Goal: Task Accomplishment & Management: Complete application form

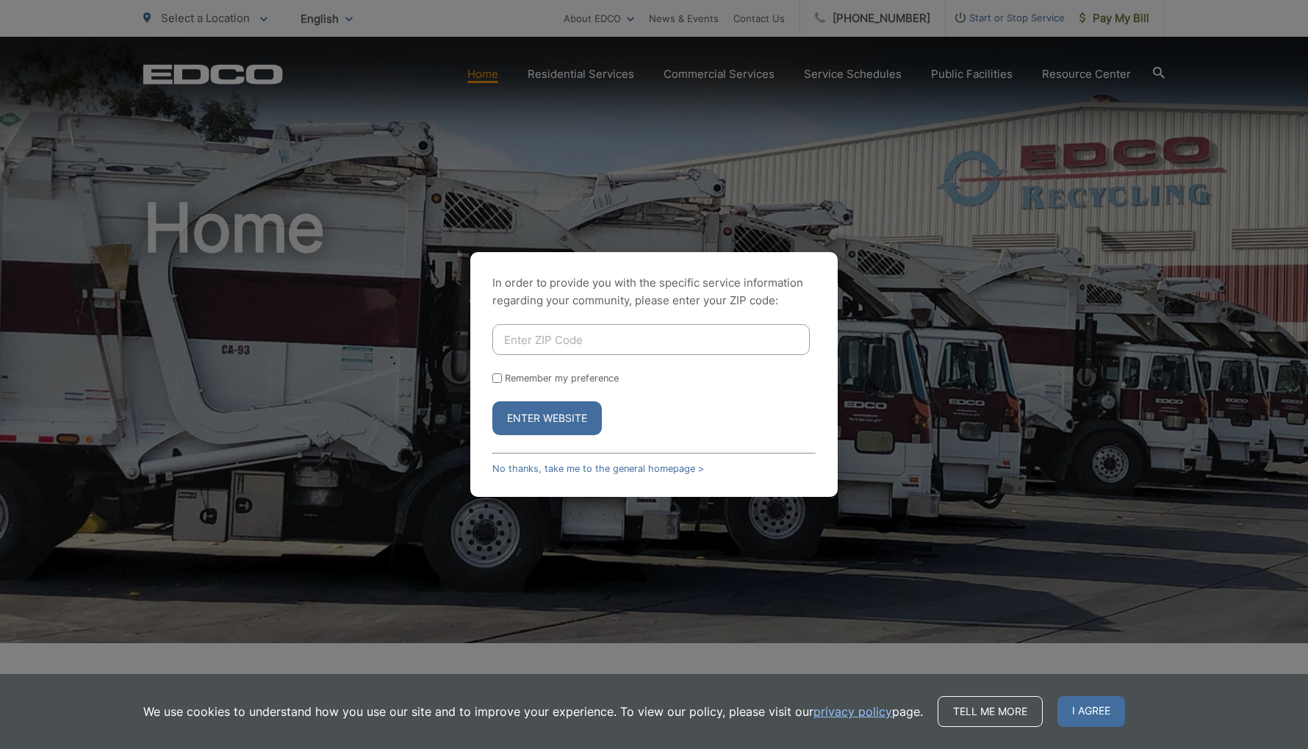
click at [1118, 21] on div "In order to provide you with the specific service information regarding your co…" at bounding box center [654, 374] width 1308 height 749
click at [543, 339] on input "Enter ZIP Code" at bounding box center [650, 339] width 317 height 31
type input "92025"
click at [497, 378] on input "Remember my preference" at bounding box center [497, 378] width 10 height 10
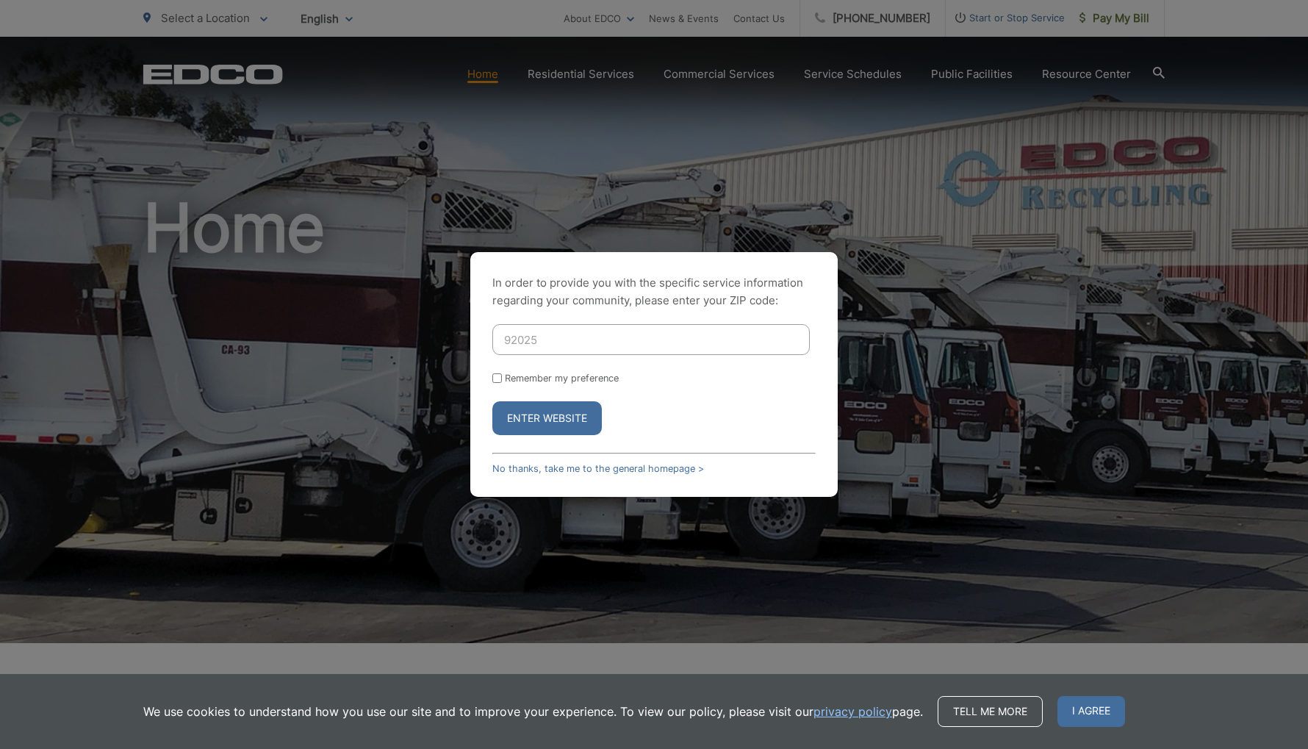
checkbox input "true"
click at [543, 411] on button "Enter Website" at bounding box center [546, 418] width 109 height 34
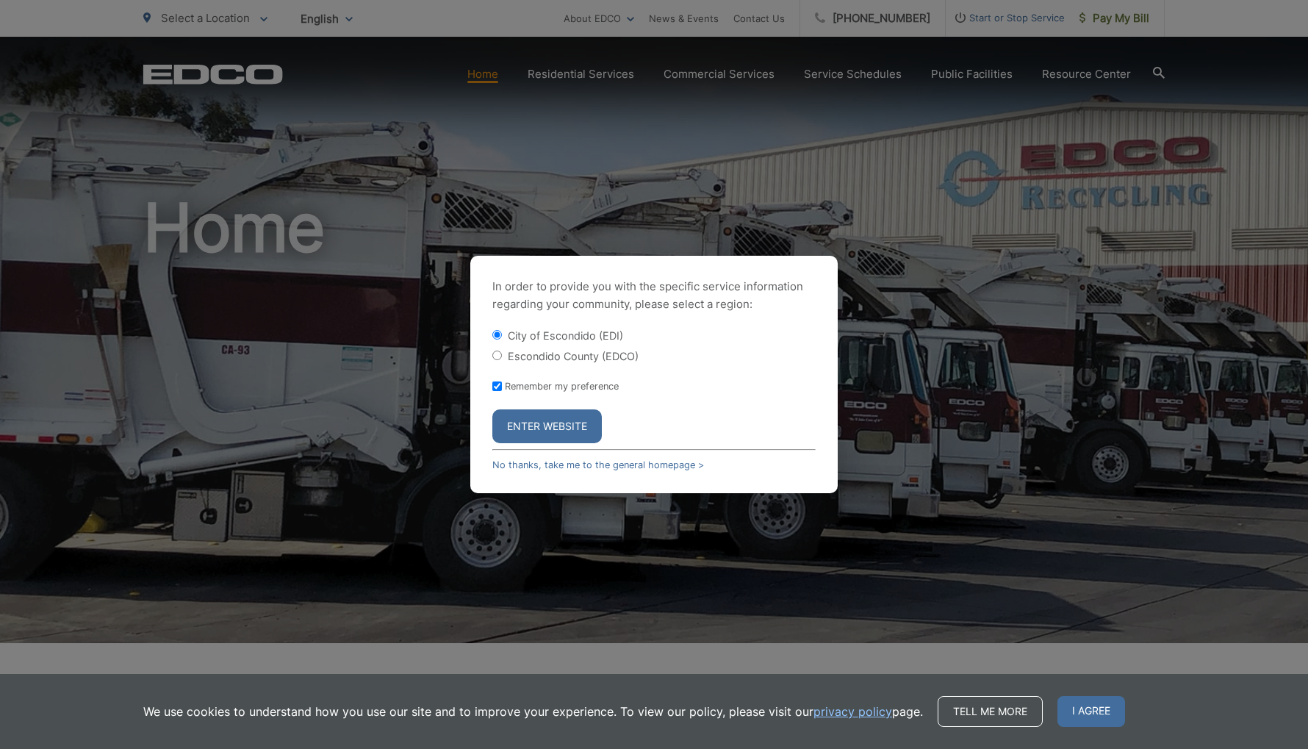
click at [497, 353] on input "Escondido County (EDCO)" at bounding box center [497, 355] width 10 height 10
radio input "true"
click at [573, 429] on button "Enter Website" at bounding box center [546, 426] width 109 height 34
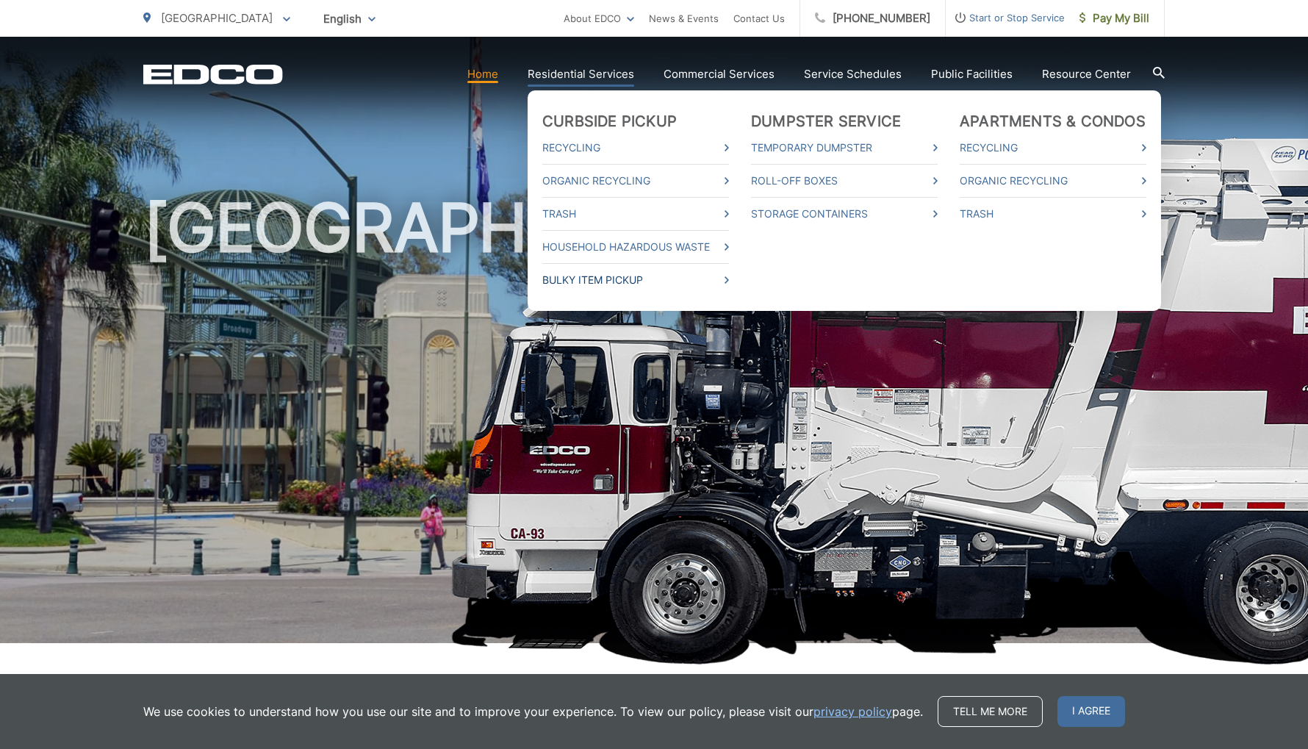
click at [616, 283] on link "Bulky Item Pickup" at bounding box center [635, 280] width 187 height 18
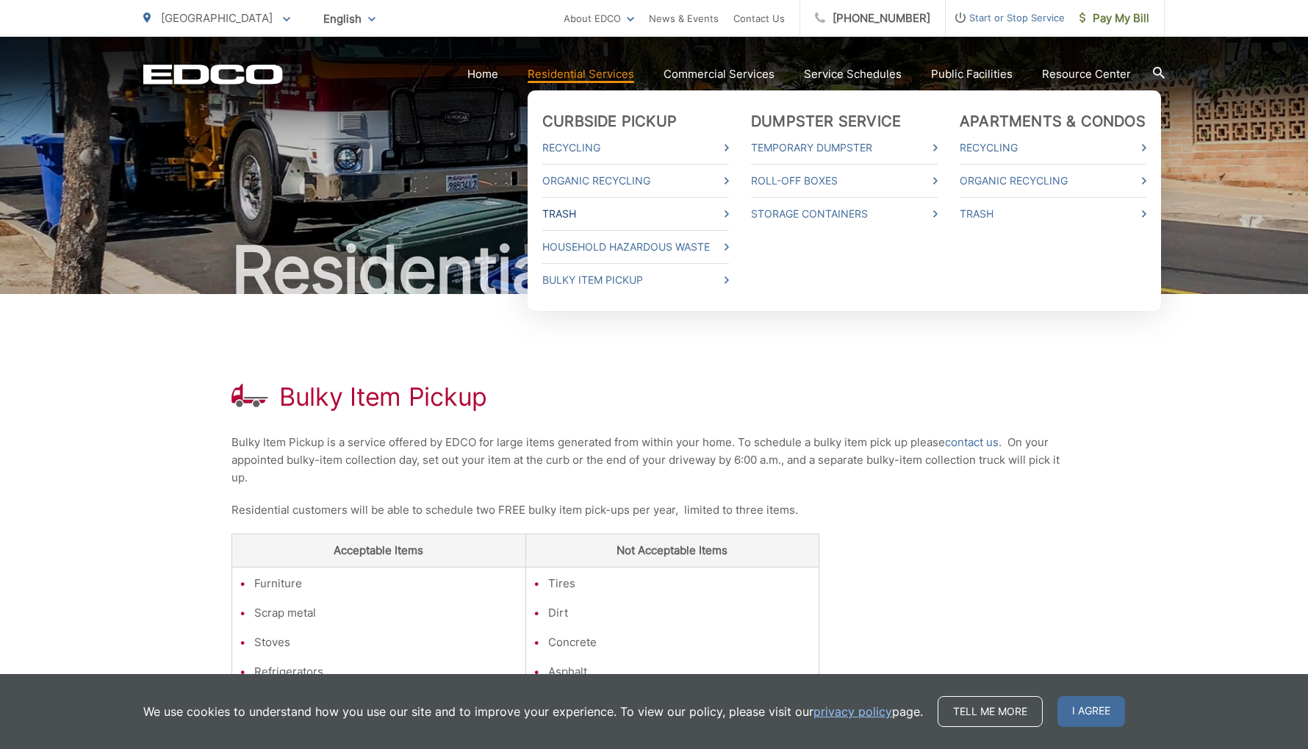
click at [590, 215] on link "Trash" at bounding box center [635, 214] width 187 height 18
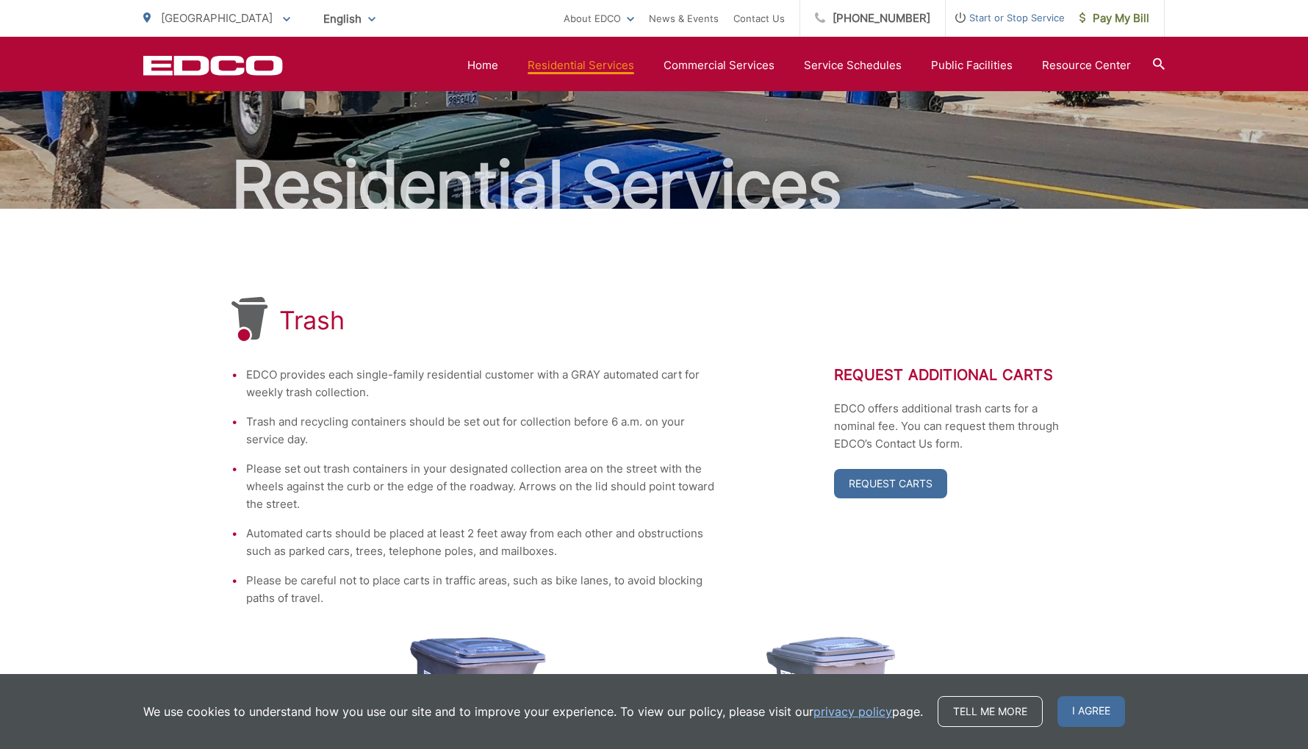
scroll to position [73, 0]
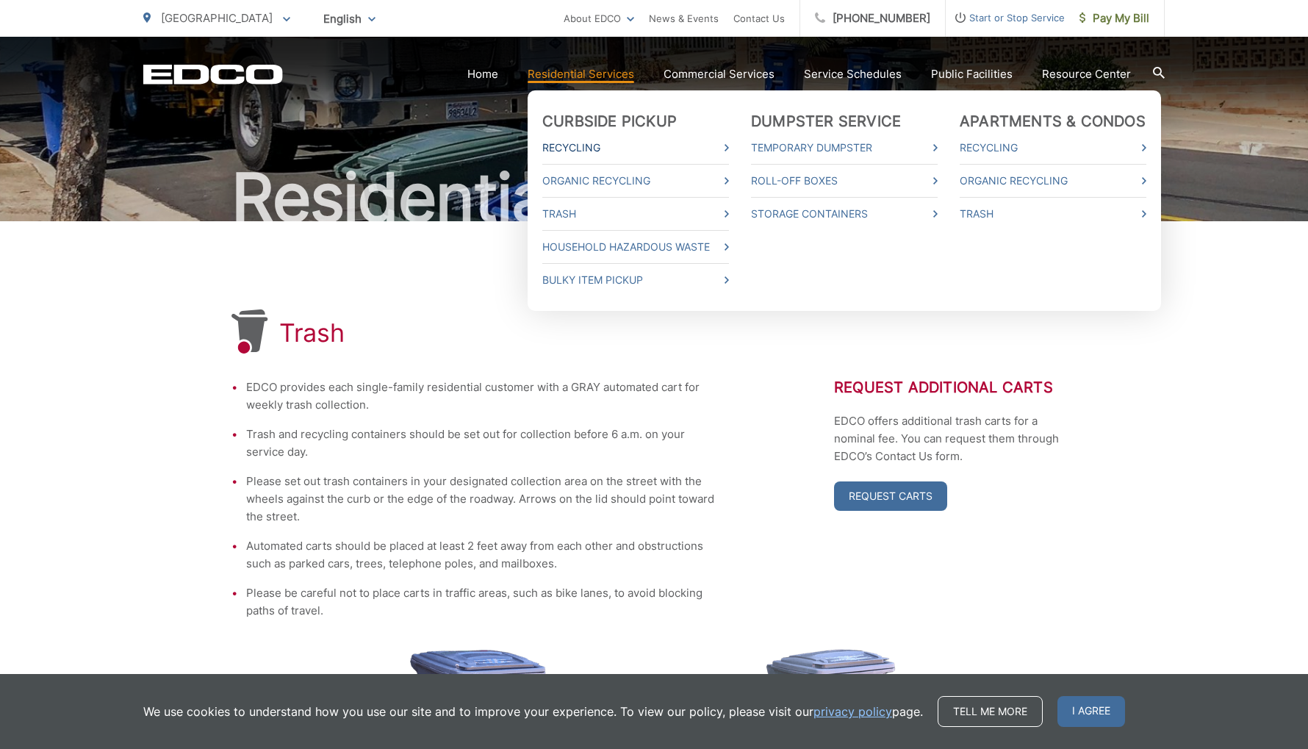
click at [591, 148] on link "Recycling" at bounding box center [635, 148] width 187 height 18
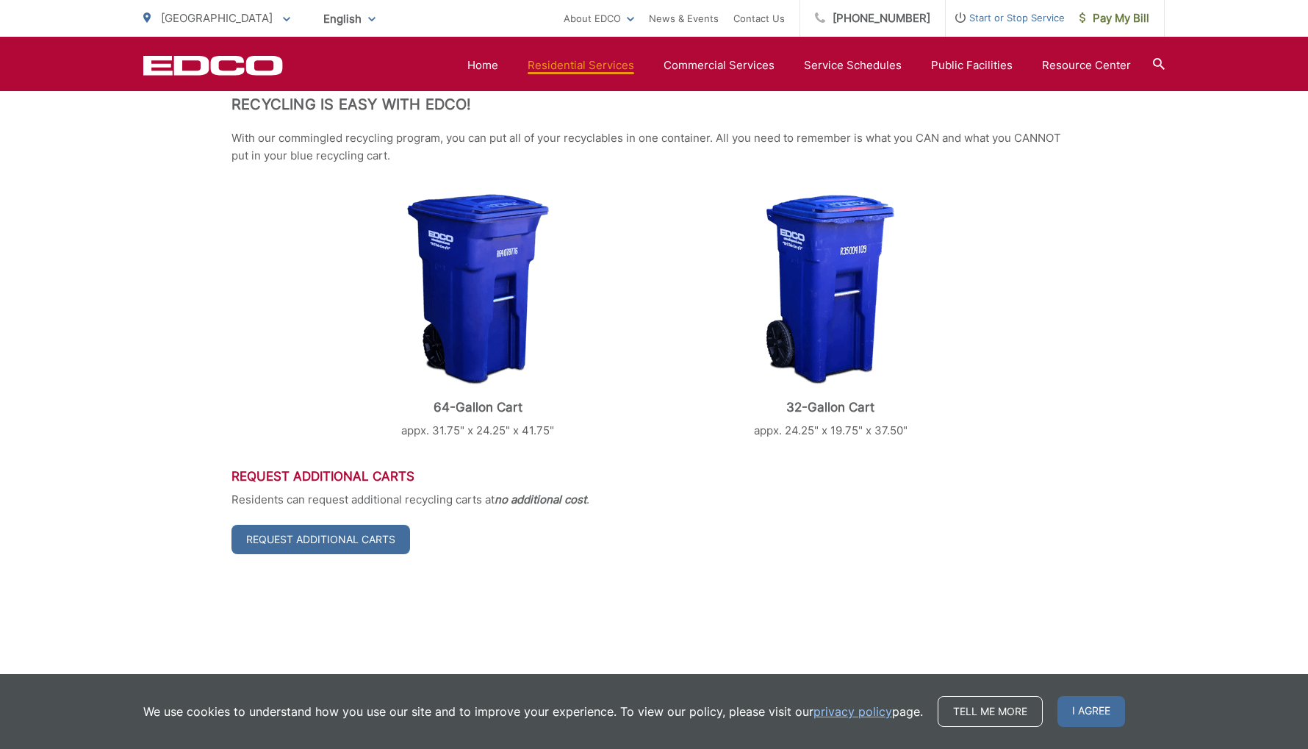
scroll to position [543, 0]
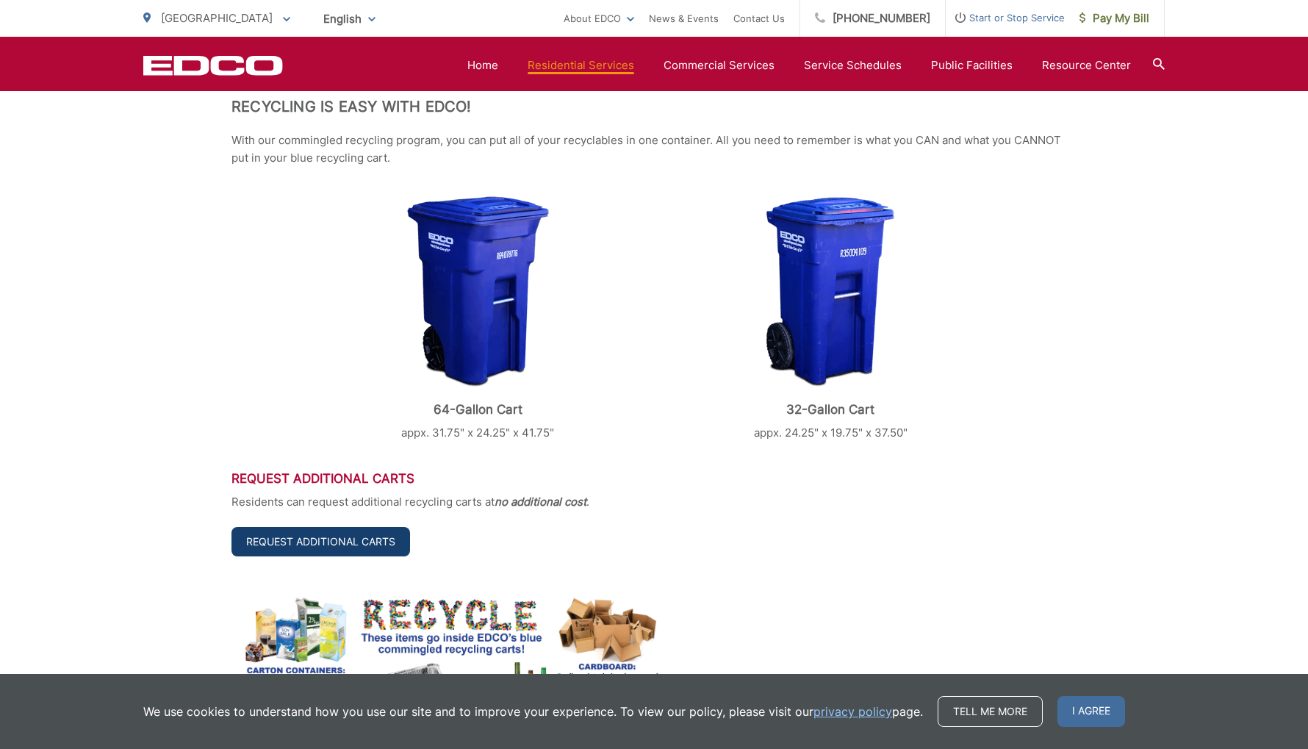
click at [331, 546] on link "Request Additional Carts" at bounding box center [320, 541] width 179 height 29
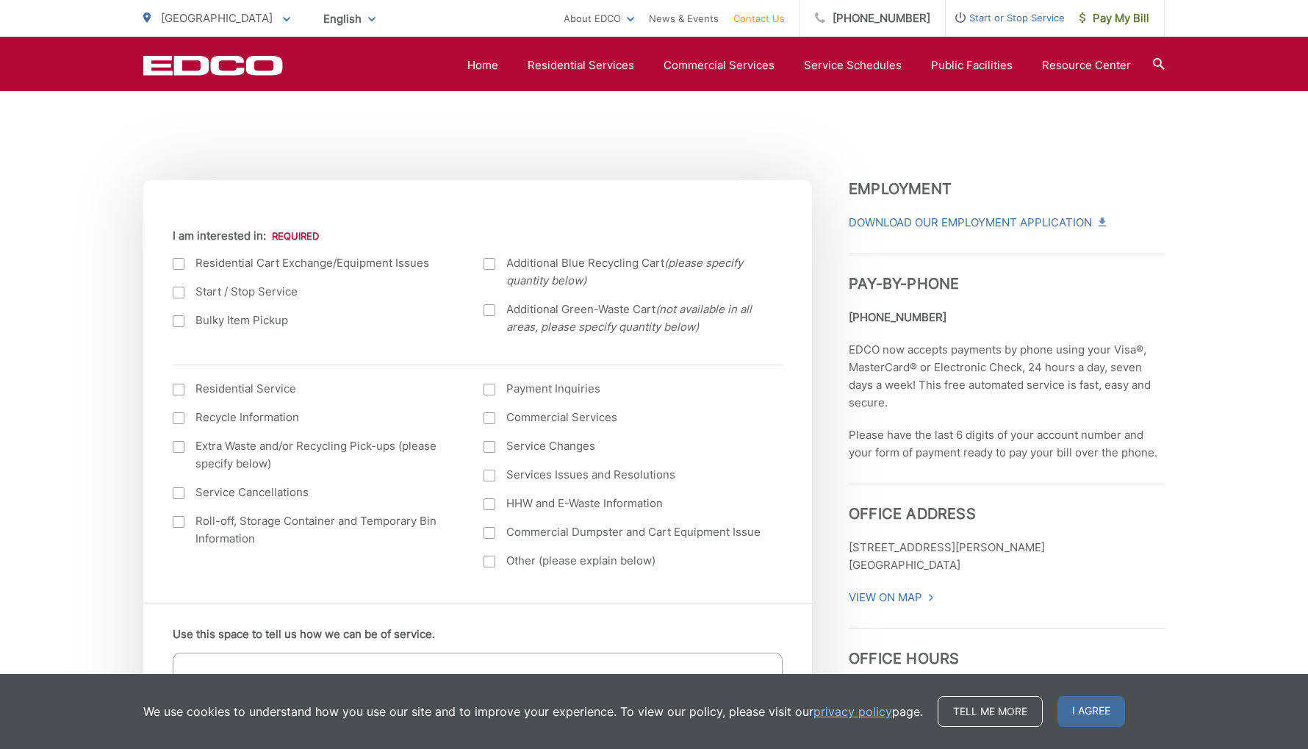
scroll to position [438, 0]
click at [176, 267] on div at bounding box center [179, 263] width 12 height 12
click at [0, 0] on input "I am interested in:" at bounding box center [0, 0] width 0 height 0
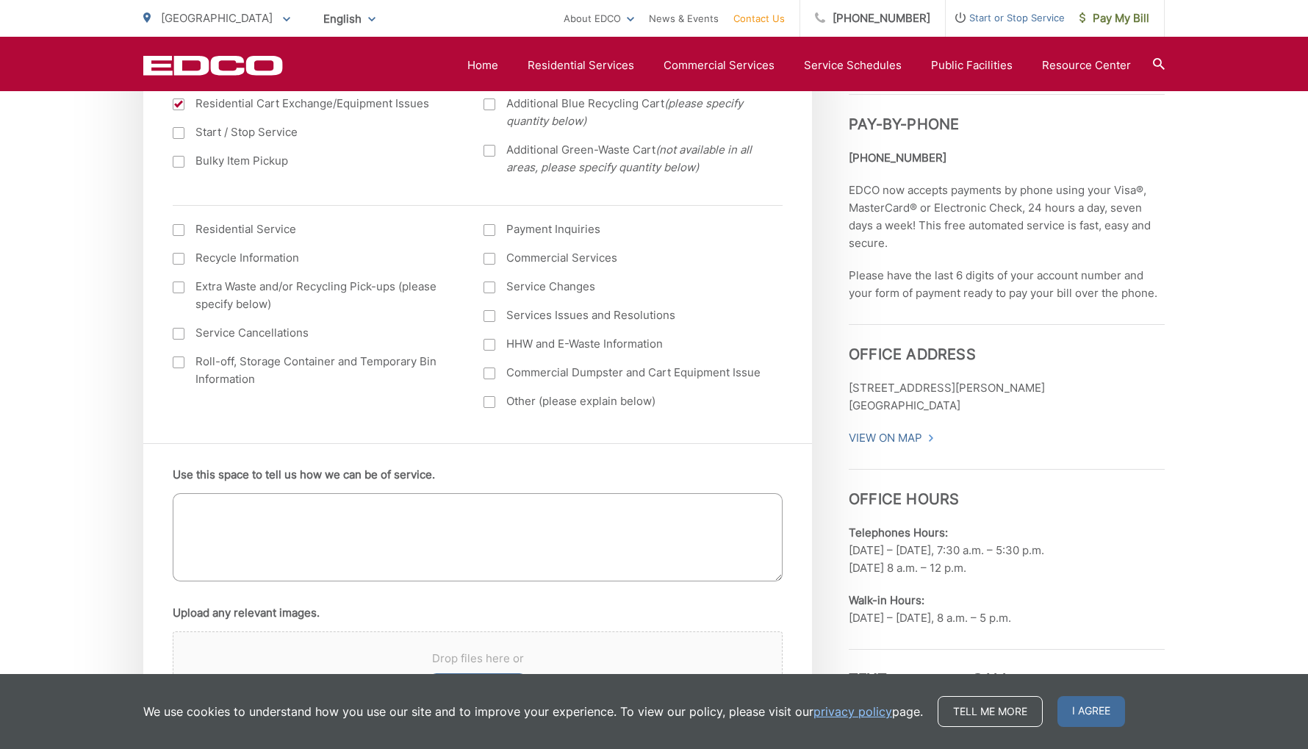
scroll to position [600, 0]
click at [291, 508] on textarea "Use this space to tell us how we can be of service." at bounding box center [478, 534] width 610 height 88
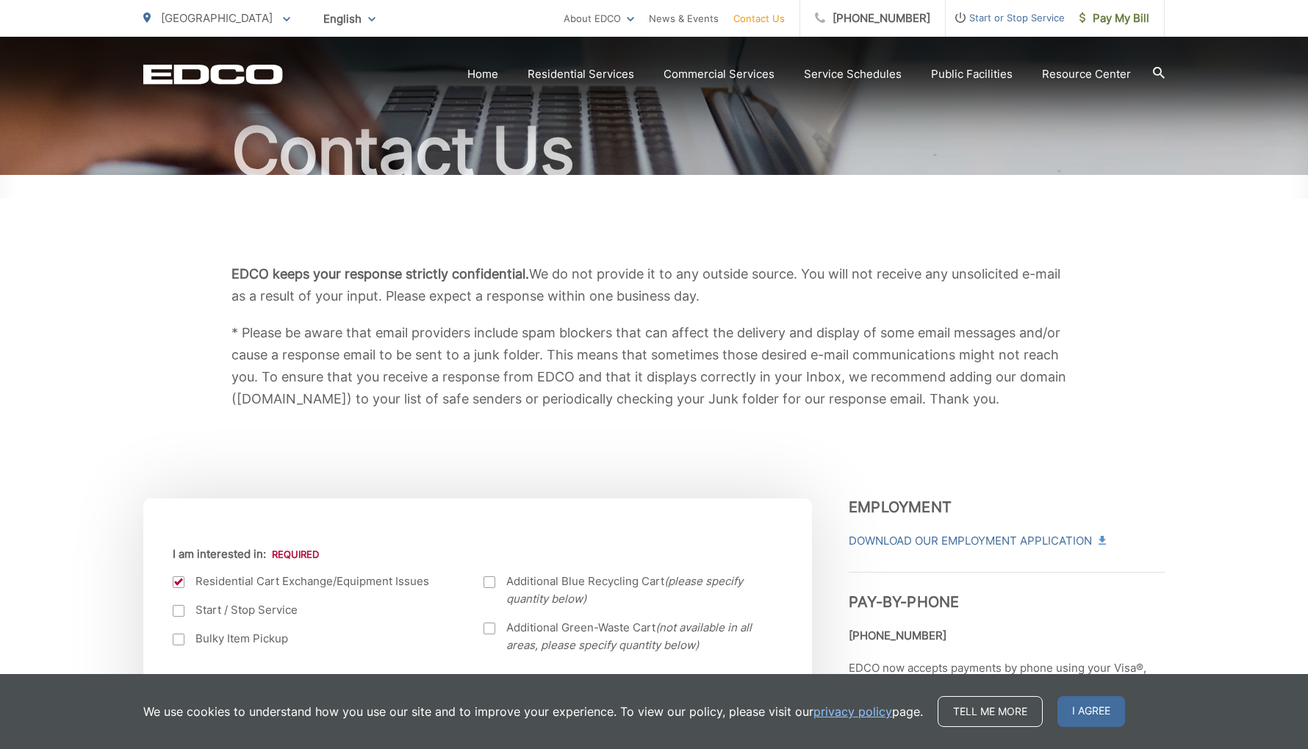
scroll to position [128, 0]
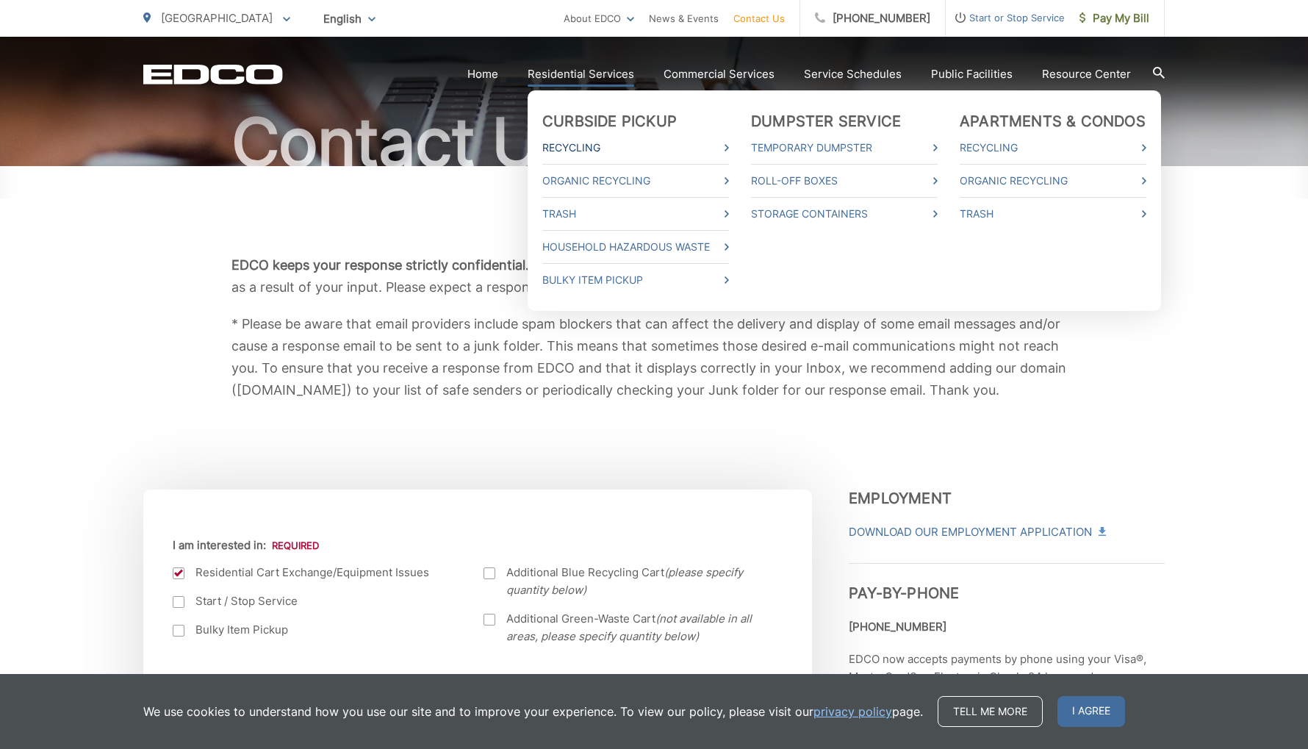
type textarea "I'd like to replace my"
click at [594, 146] on link "Recycling" at bounding box center [635, 148] width 187 height 18
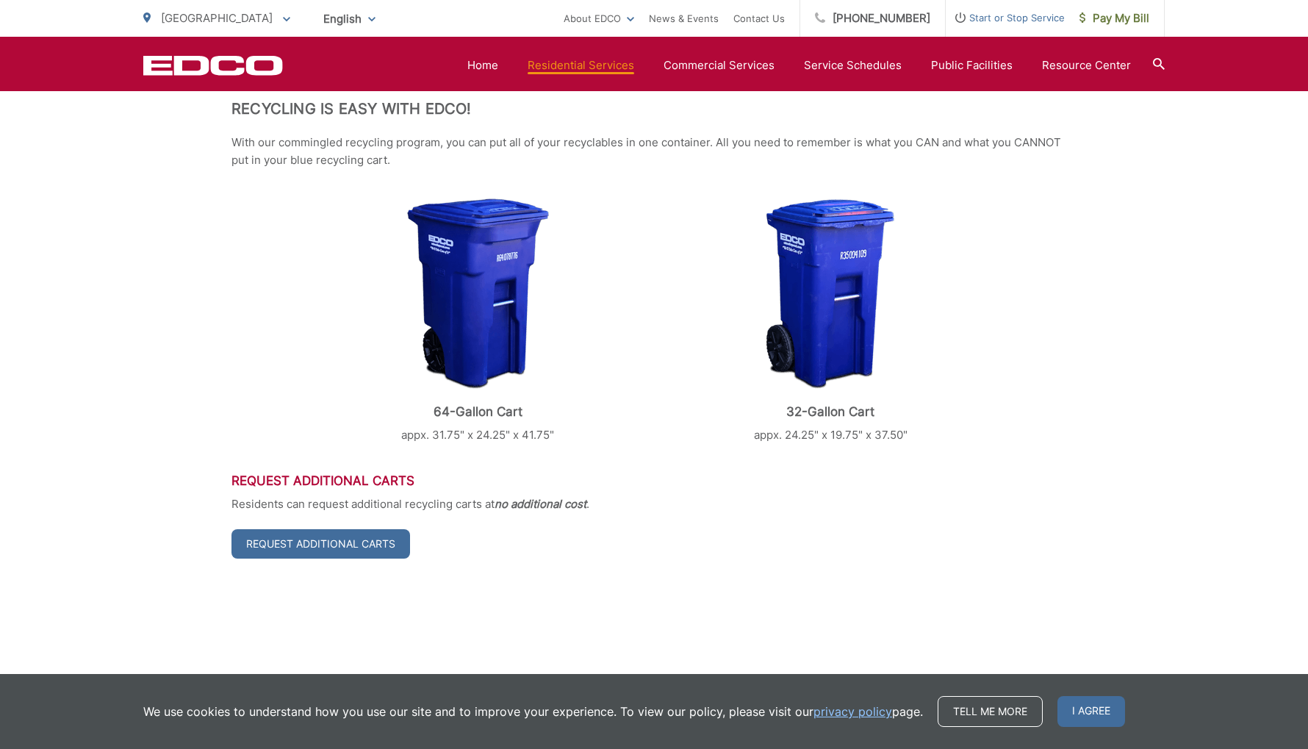
scroll to position [543, 0]
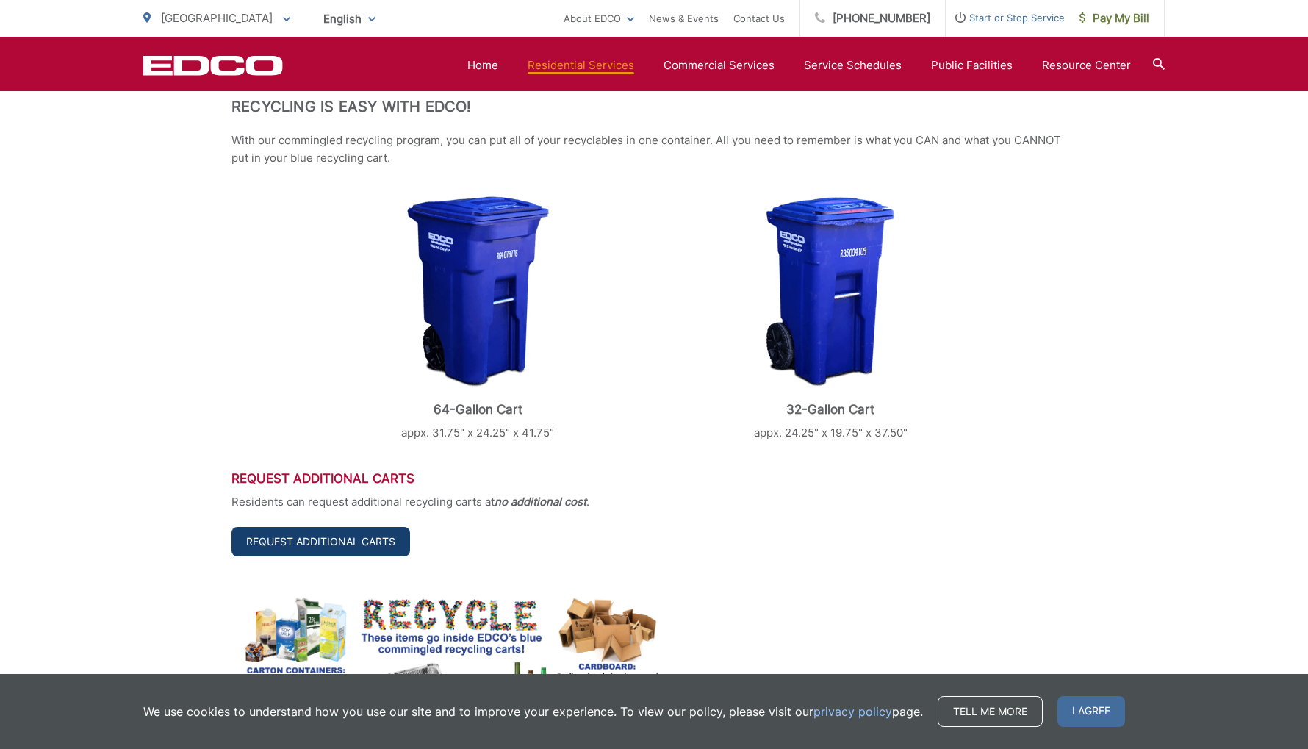
click at [364, 543] on link "Request Additional Carts" at bounding box center [320, 541] width 179 height 29
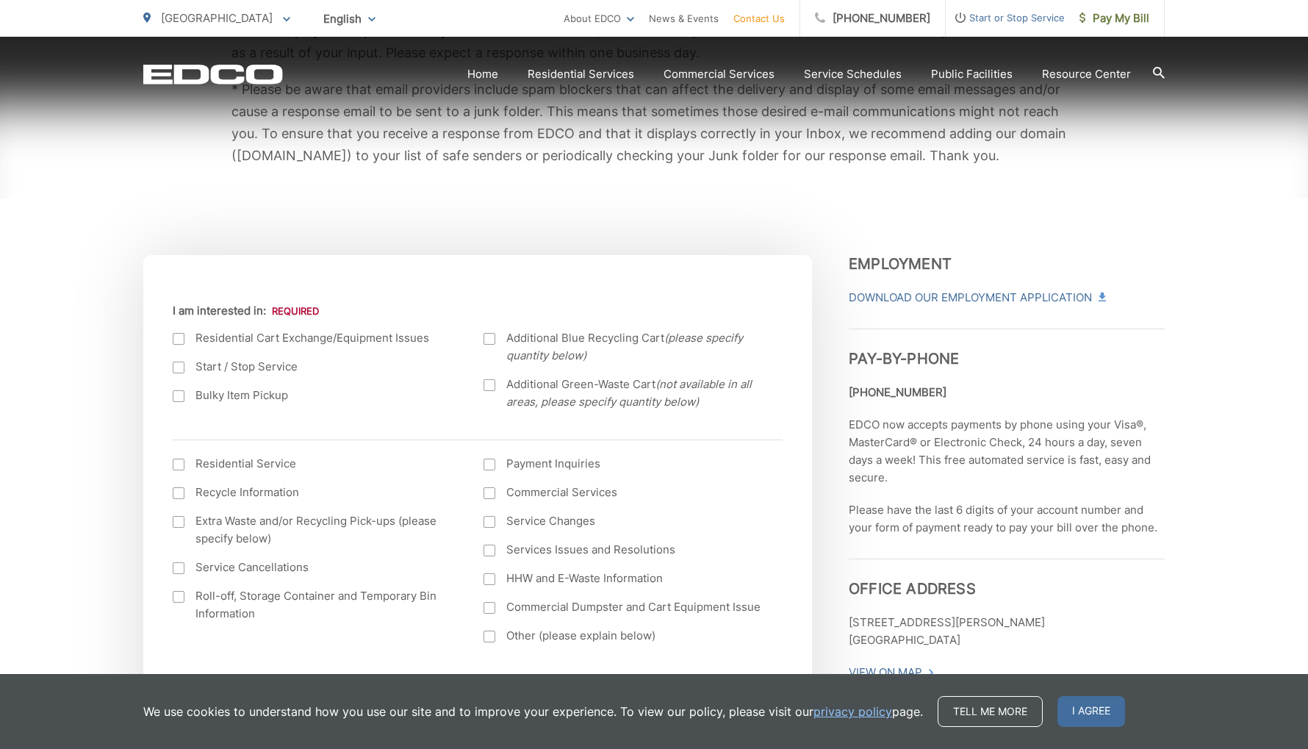
scroll to position [525, 0]
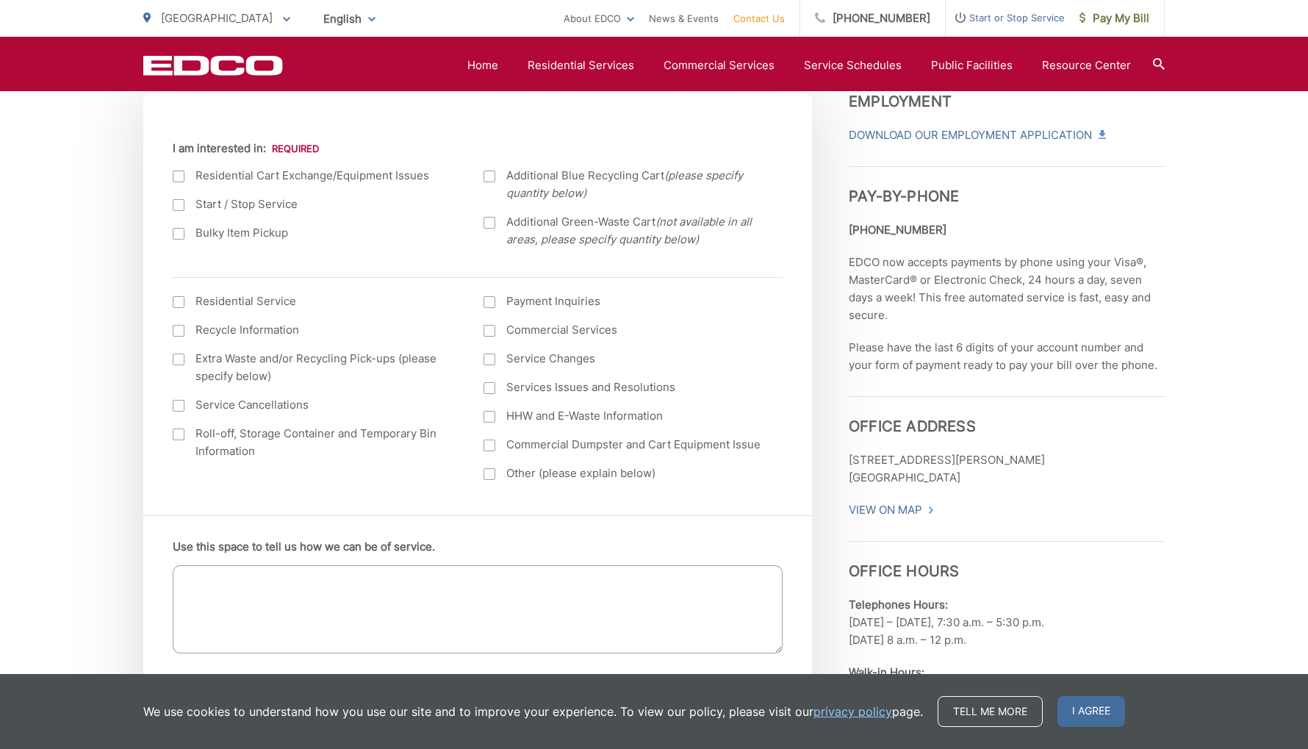
click at [178, 176] on div at bounding box center [179, 176] width 12 height 12
click at [0, 0] on input "I am interested in:" at bounding box center [0, 0] width 0 height 0
click at [252, 591] on textarea "Use this space to tell us how we can be of service." at bounding box center [478, 609] width 610 height 88
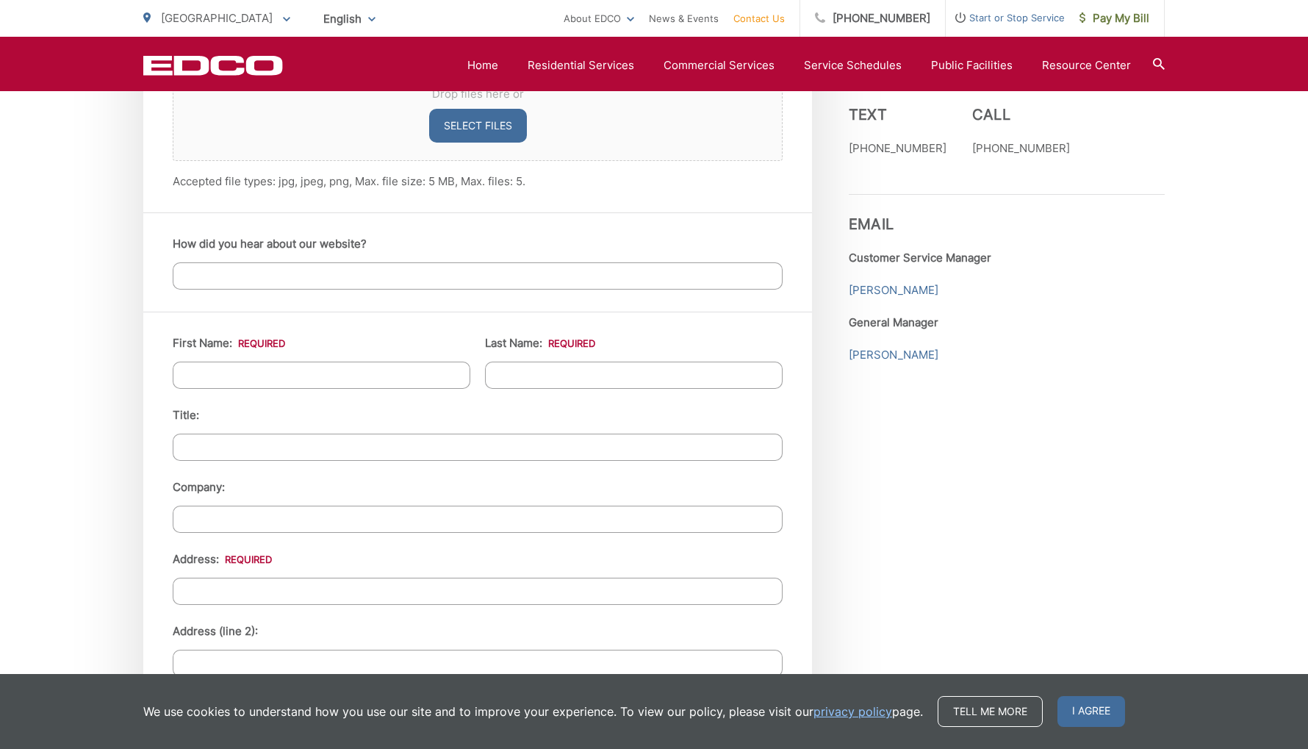
scroll to position [1165, 0]
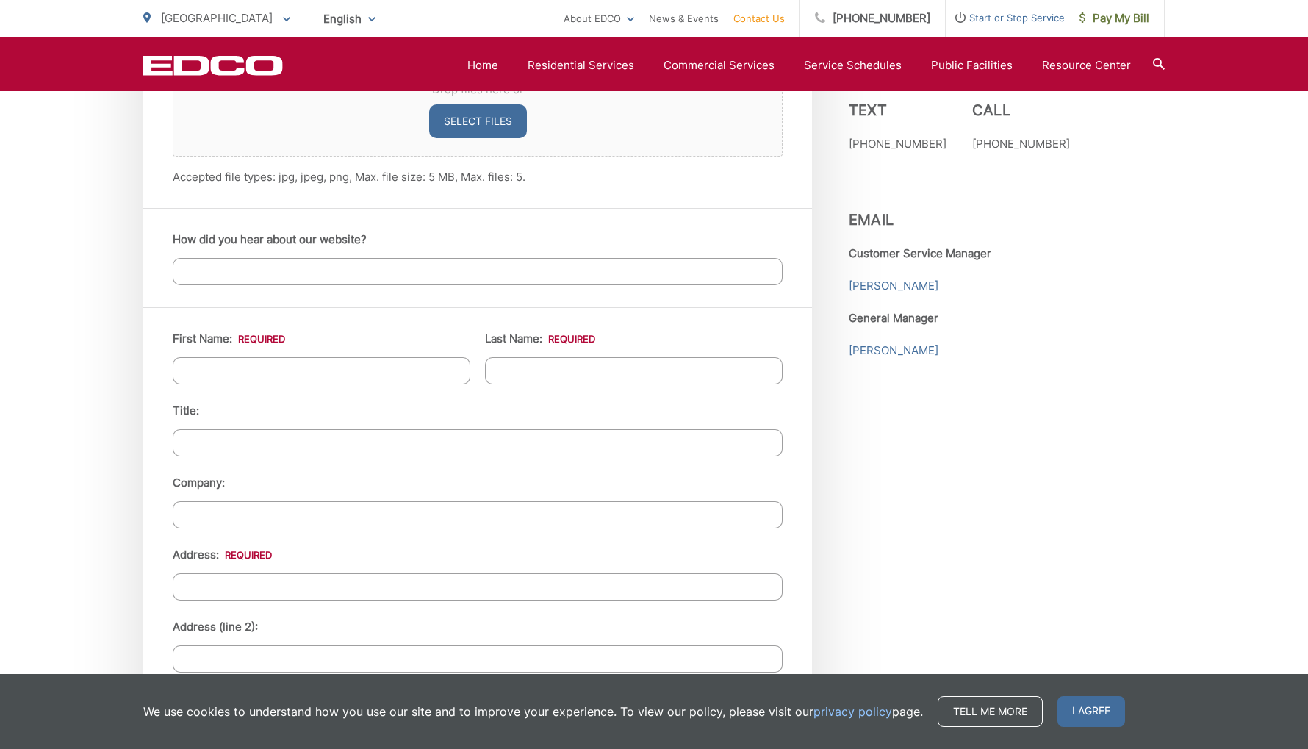
type textarea "I'd like to replace my 32 gallon blue cart with the 64 gallon cart. Is there a …"
click at [303, 376] on input "First Name: *" at bounding box center [322, 370] width 298 height 27
type input "JASON"
type input "GRAHAM"
type input "2400 Royal Crest Dr"
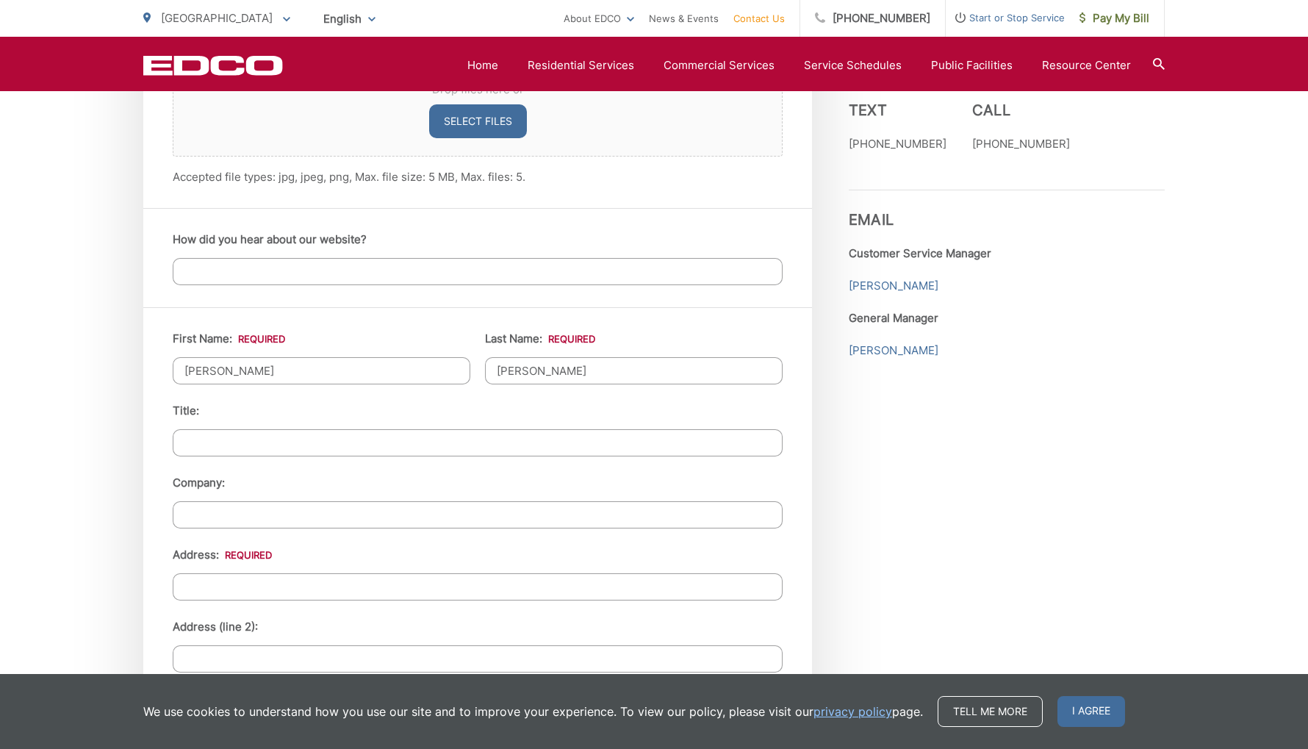
type input "2400 Royal Crest Dr."
type input "Escondido"
type input "92025"
type input "3109274043"
type input "jsgraham0822@gmail.com"
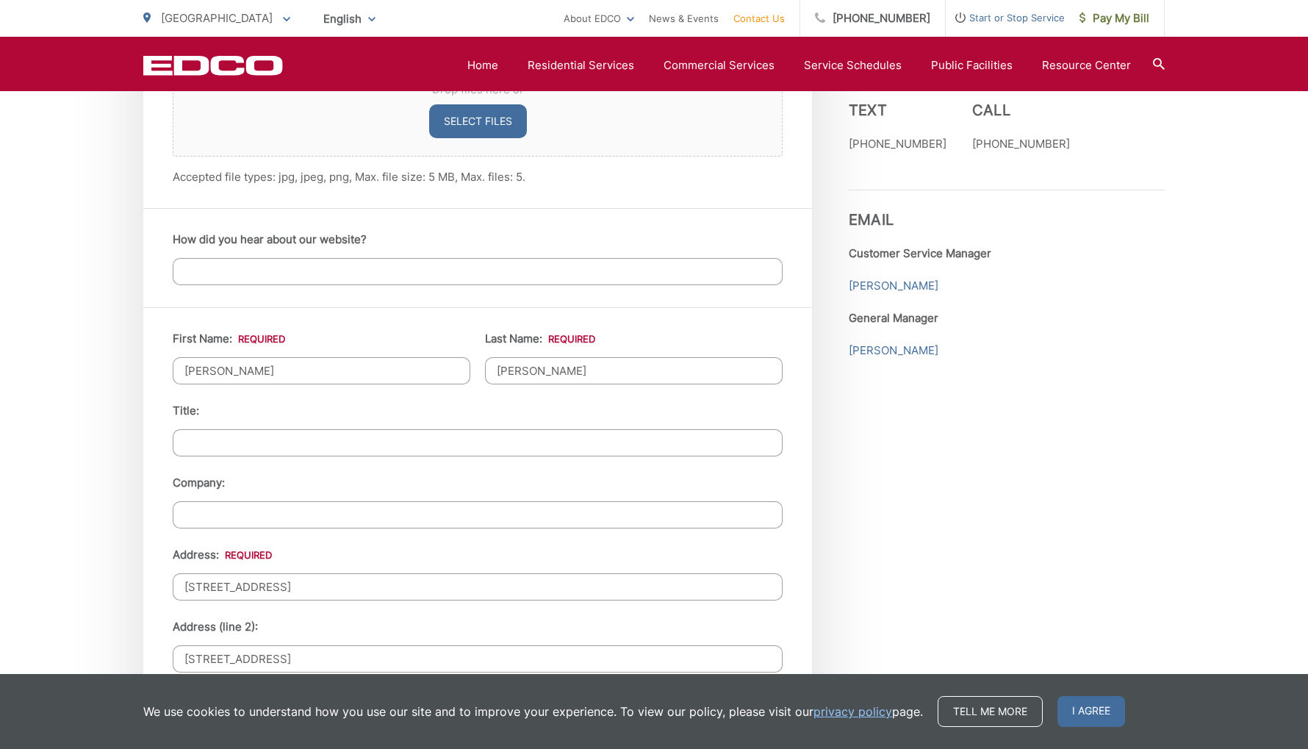
type input "jsgraham0822@gmail.com"
type input "(310) 927-4043"
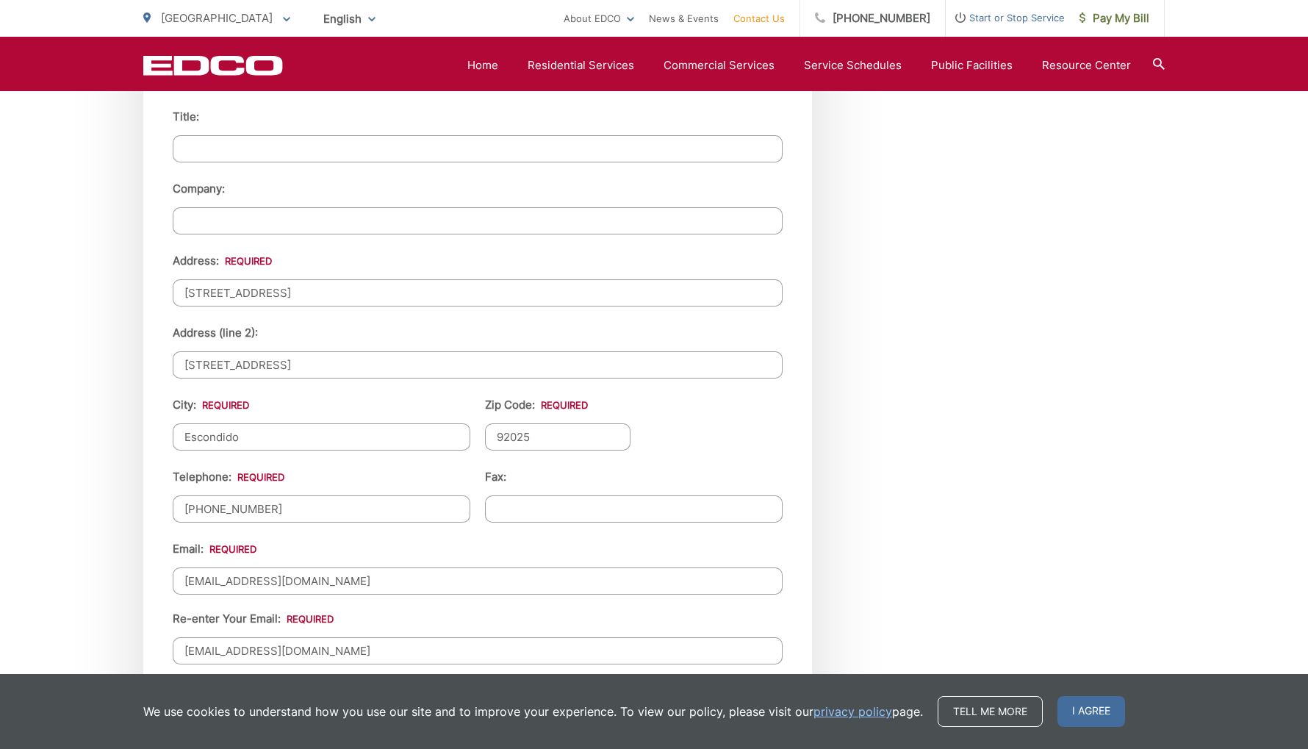
scroll to position [1465, 0]
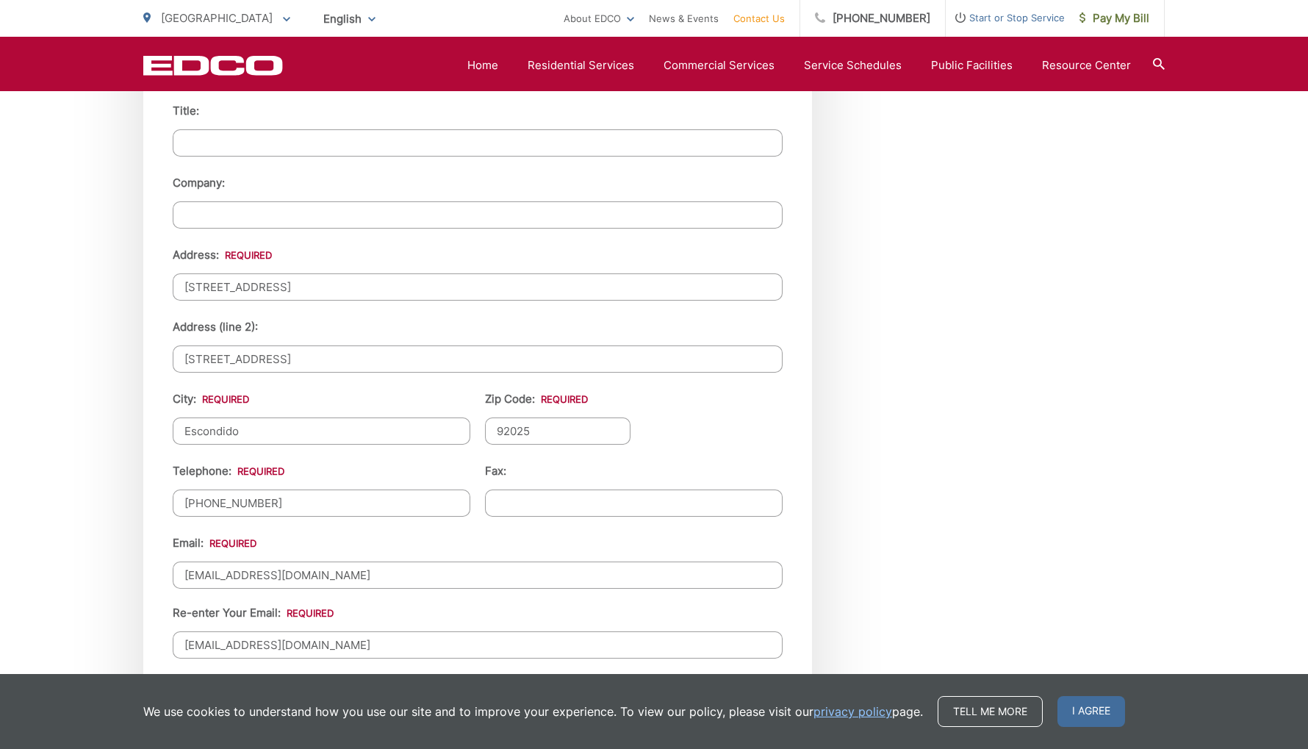
drag, startPoint x: 317, startPoint y: 352, endPoint x: 159, endPoint y: 352, distance: 158.0
click at [159, 352] on div "First Name: * JASON Last Name: * GRAHAM Title: Company: Address: * 2400 Royal C…" at bounding box center [477, 376] width 669 height 738
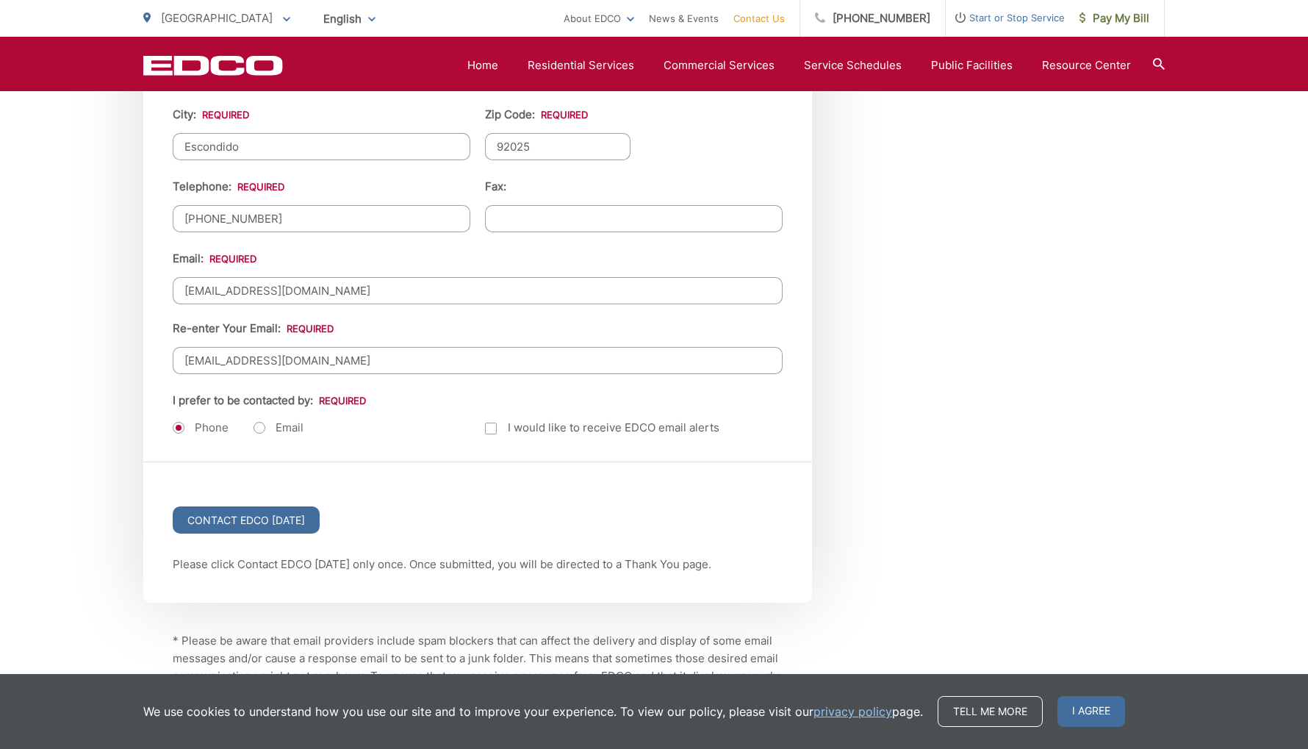
scroll to position [1752, 0]
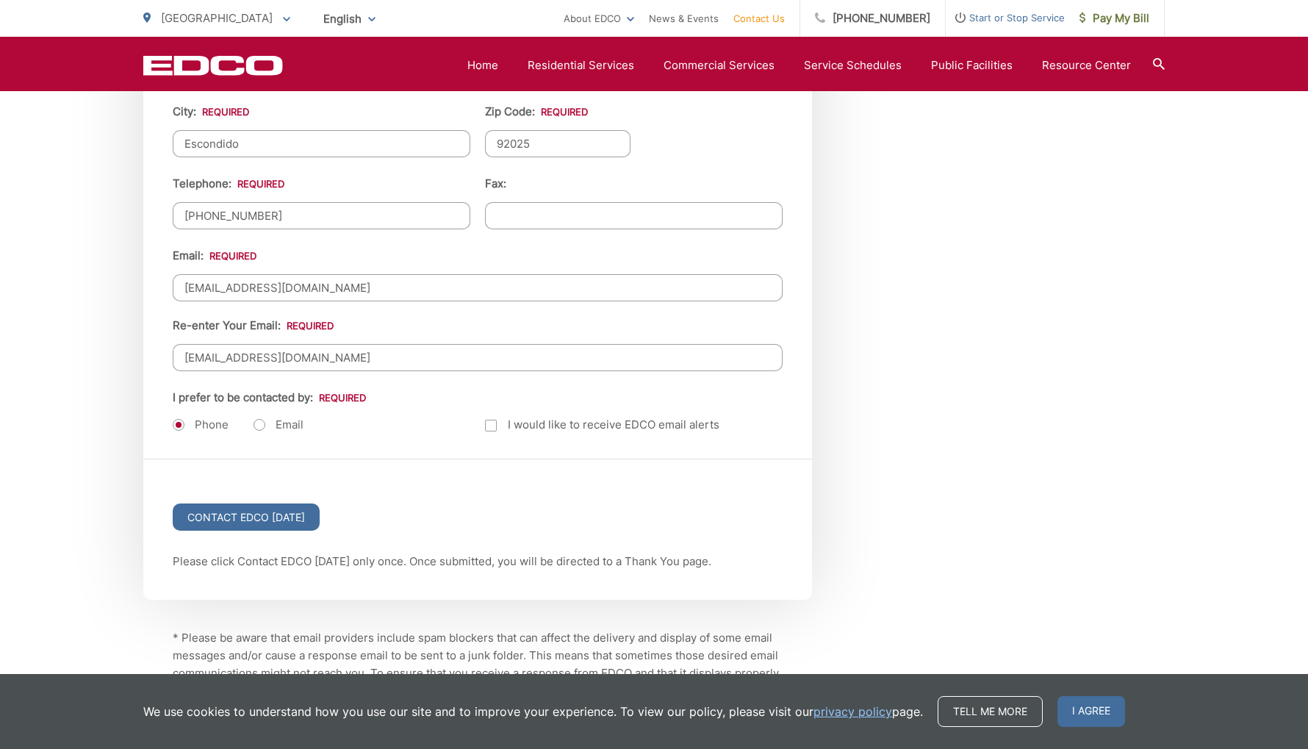
click at [259, 425] on label "Email" at bounding box center [278, 424] width 50 height 15
radio input "true"
click at [262, 514] on input "Contact EDCO Today" at bounding box center [246, 516] width 147 height 27
